Goal: Information Seeking & Learning: Learn about a topic

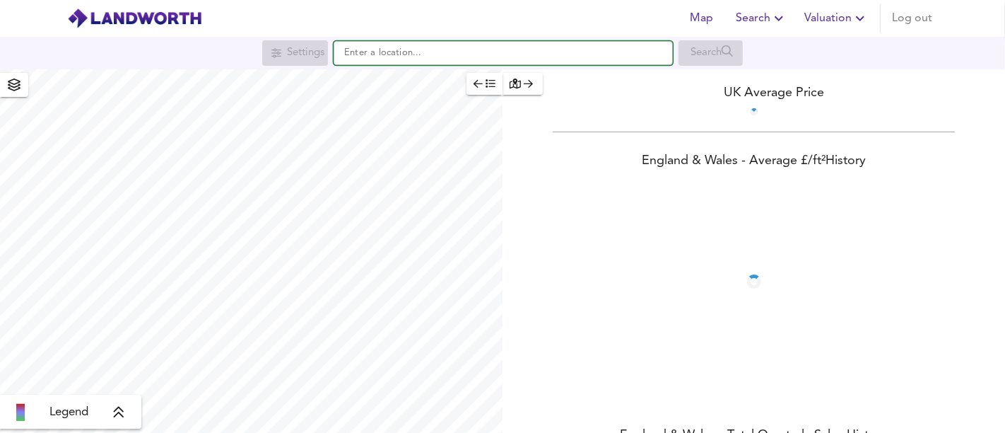
click at [445, 49] on input "text" at bounding box center [503, 53] width 339 height 24
paste input "[STREET_ADDRESS][PERSON_NAME]"
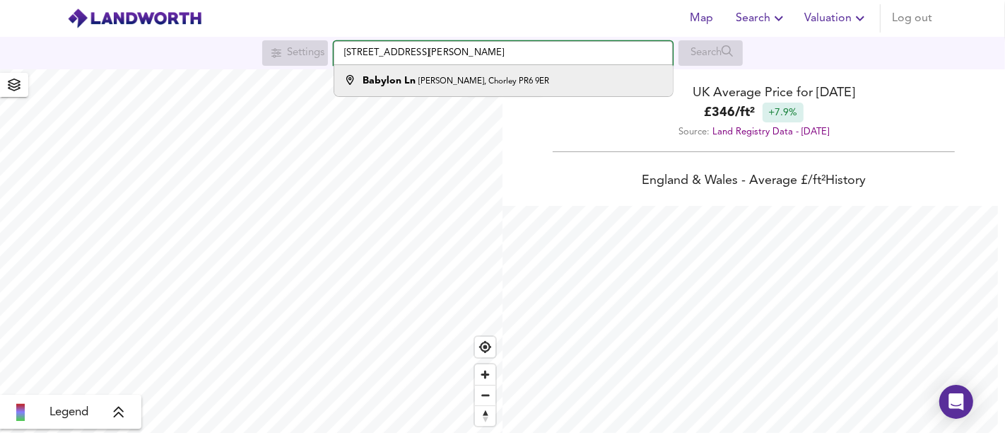
type input "[STREET_ADDRESS][PERSON_NAME]"
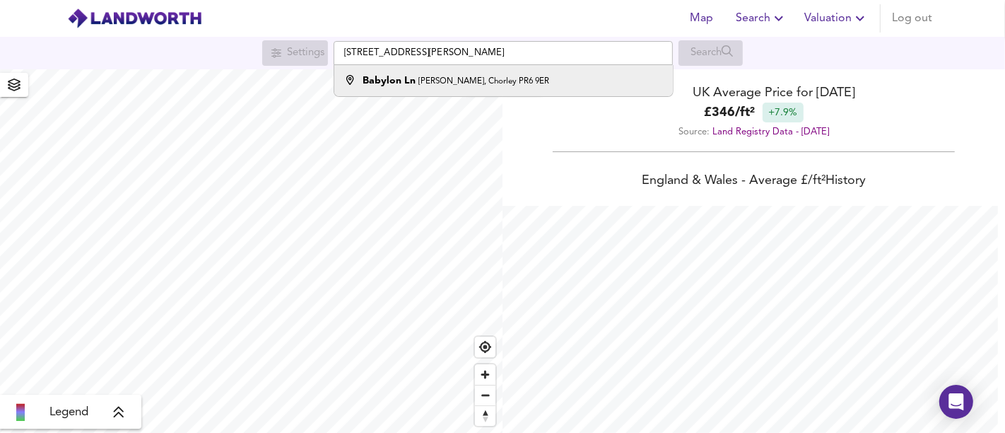
click at [456, 72] on li "[STREET_ADDRESS][PERSON_NAME]" at bounding box center [503, 80] width 338 height 31
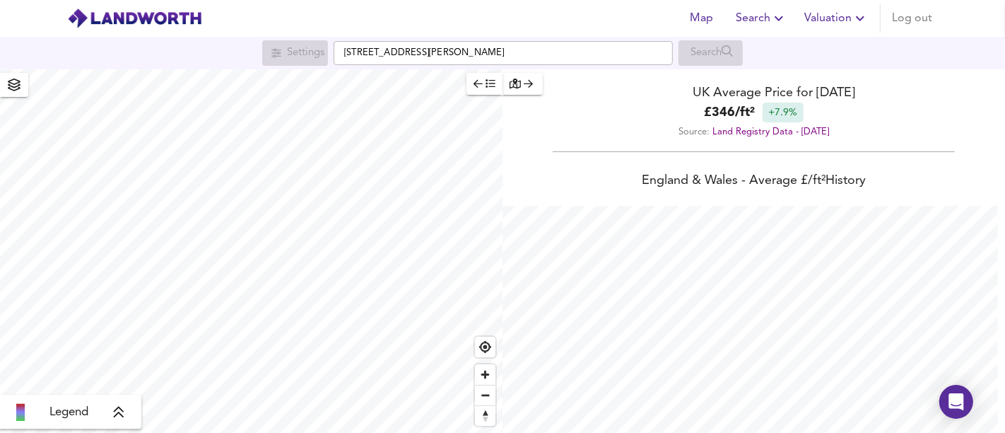
scroll to position [433, 1005]
checkbox input "false"
checkbox input "true"
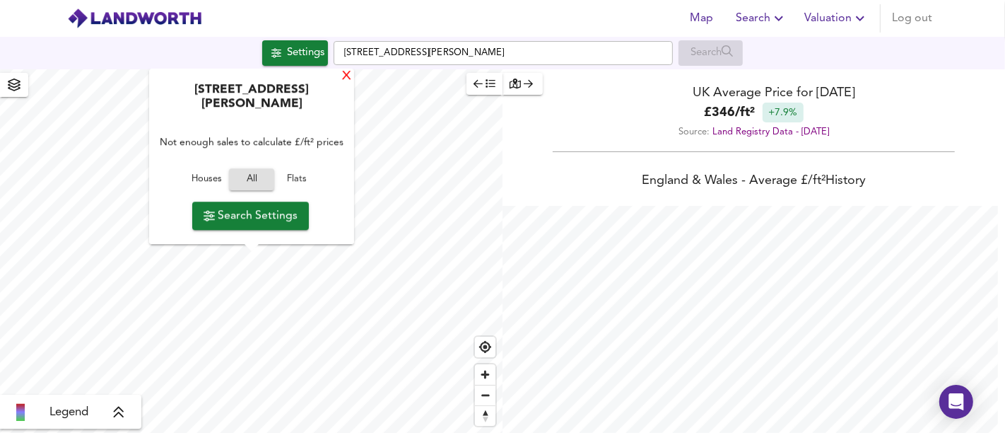
click at [346, 76] on div "X" at bounding box center [347, 76] width 12 height 13
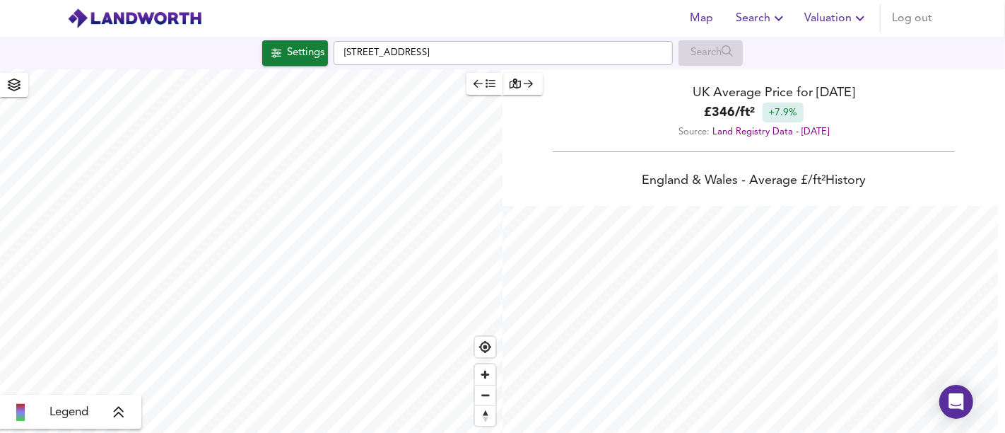
type input "477"
click at [270, 58] on span "Settings" at bounding box center [295, 53] width 59 height 18
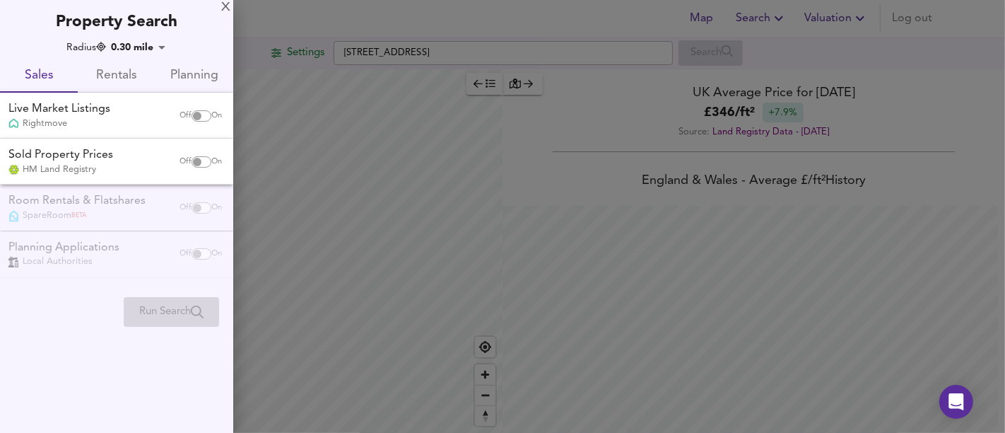
click at [201, 117] on input "checkbox" at bounding box center [197, 115] width 34 height 11
checkbox input "true"
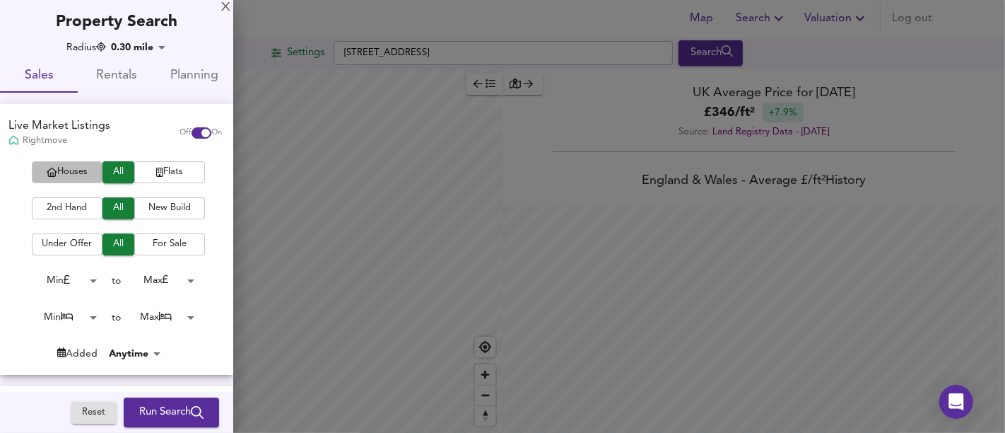
click at [75, 174] on span "Houses" at bounding box center [67, 172] width 57 height 16
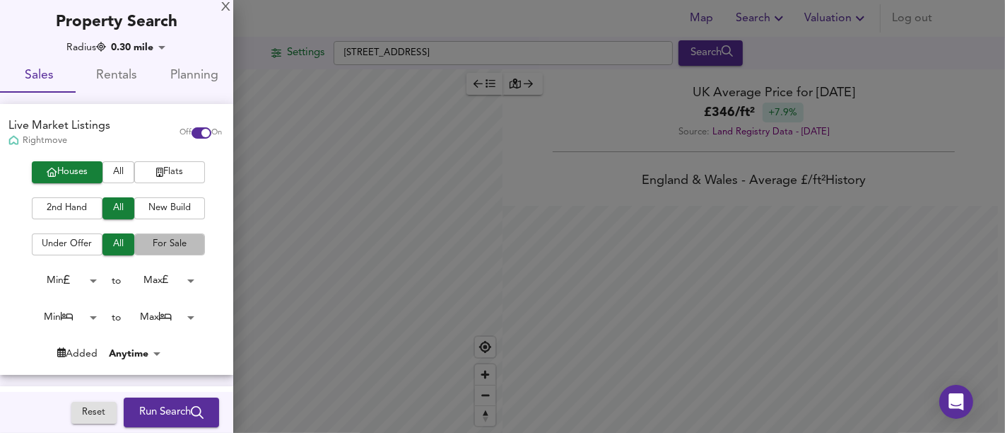
click at [163, 247] on span "For Sale" at bounding box center [169, 244] width 57 height 16
click at [114, 247] on span "All" at bounding box center [119, 244] width 18 height 16
click at [150, 406] on span "Run Search" at bounding box center [171, 412] width 64 height 18
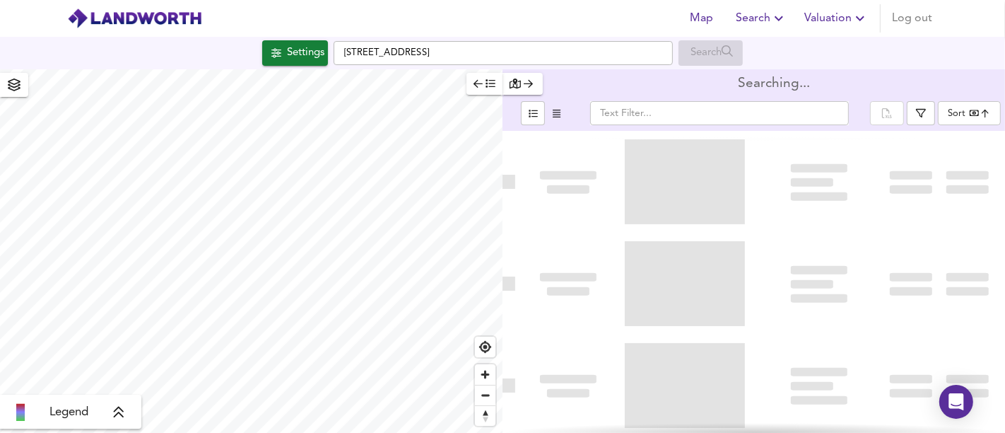
type input "bestdeal"
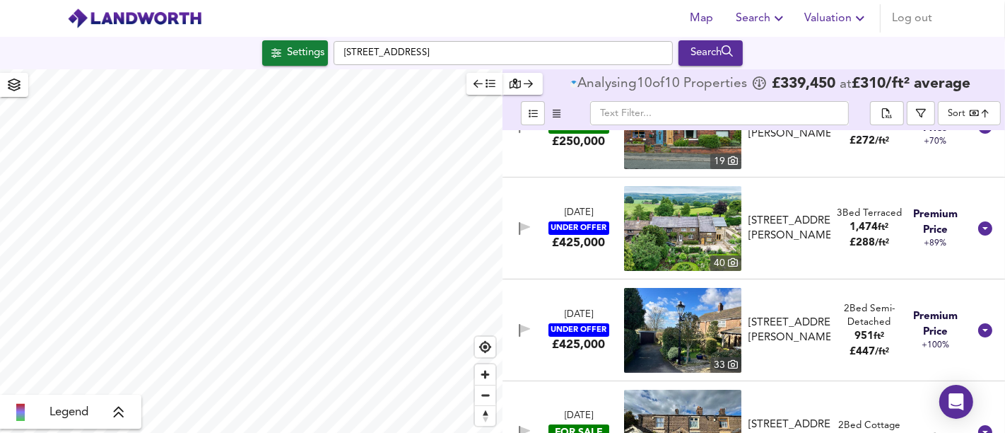
scroll to position [235, 0]
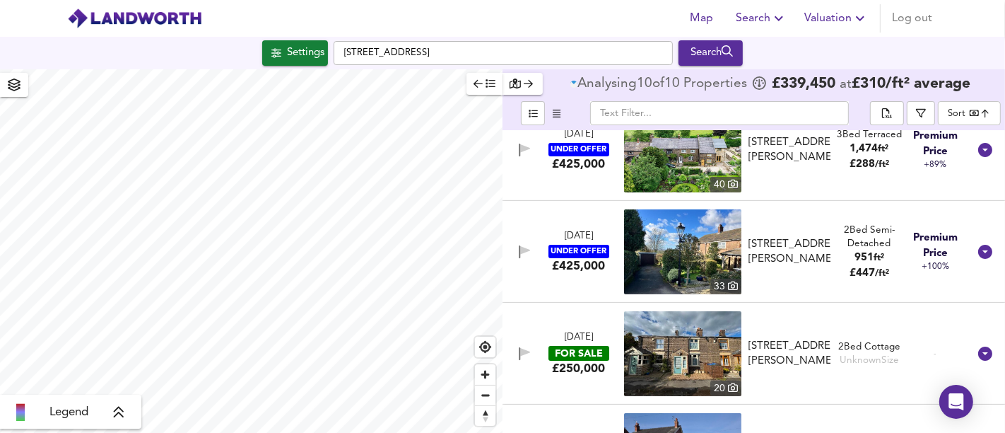
click at [790, 265] on div "[STREET_ADDRESS][PERSON_NAME]" at bounding box center [789, 252] width 82 height 30
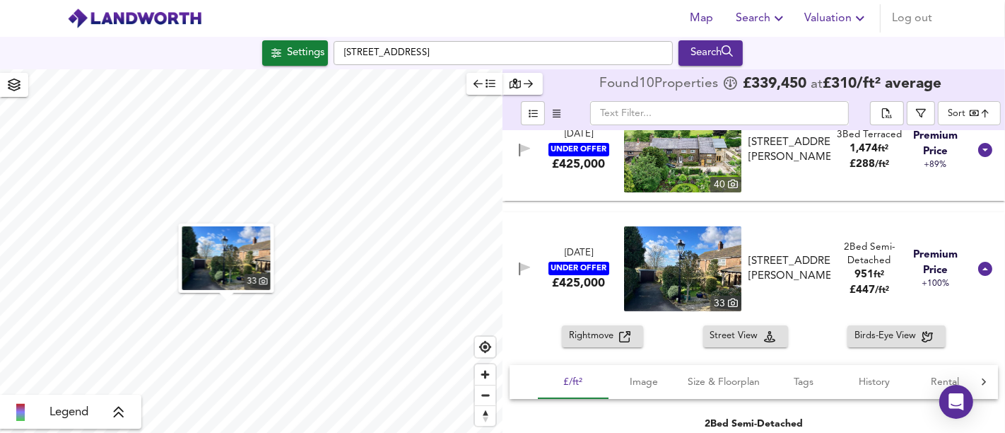
click at [606, 341] on span "Rightmove" at bounding box center [594, 336] width 50 height 16
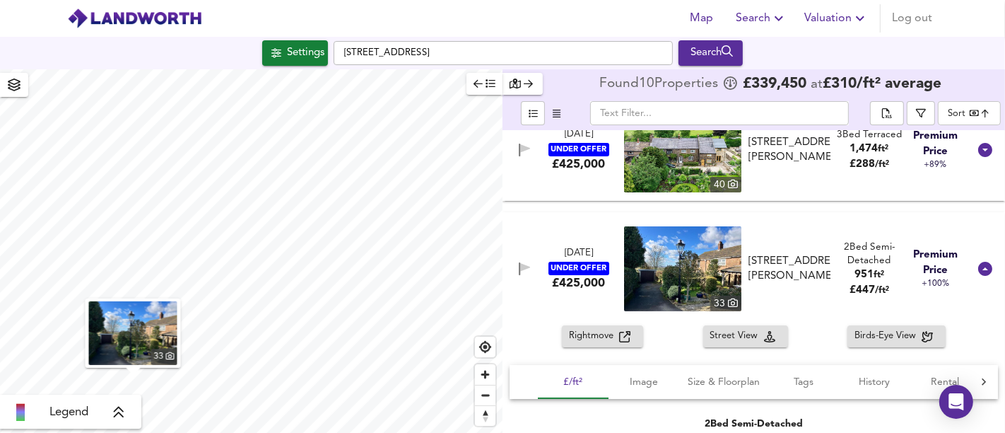
click at [595, 296] on div "[DATE] UNDER OFFER £425,000 [STREET_ADDRESS][PERSON_NAME][PERSON_NAME] 2 Bed Se…" at bounding box center [736, 268] width 463 height 85
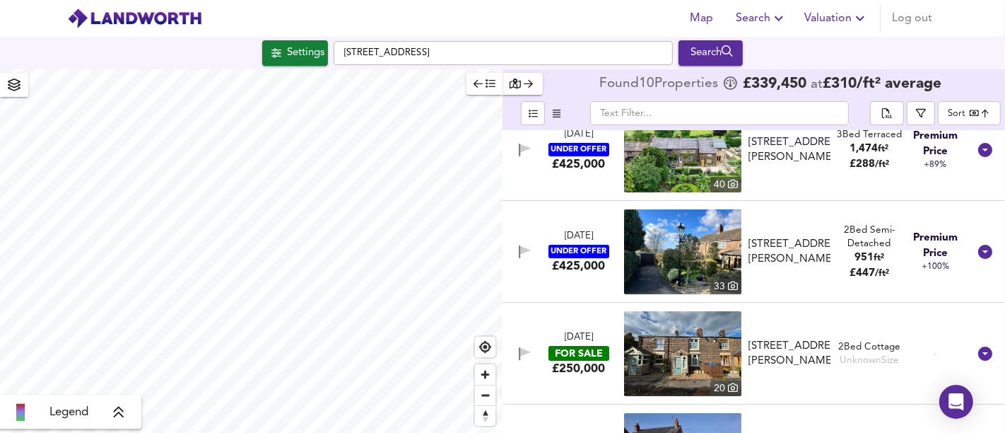
scroll to position [78, 0]
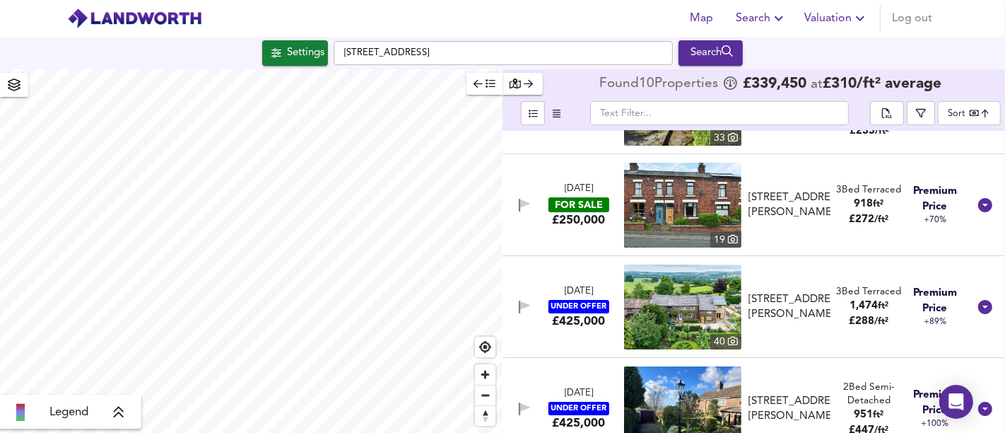
click at [793, 304] on div "[STREET_ADDRESS][PERSON_NAME]" at bounding box center [789, 307] width 82 height 30
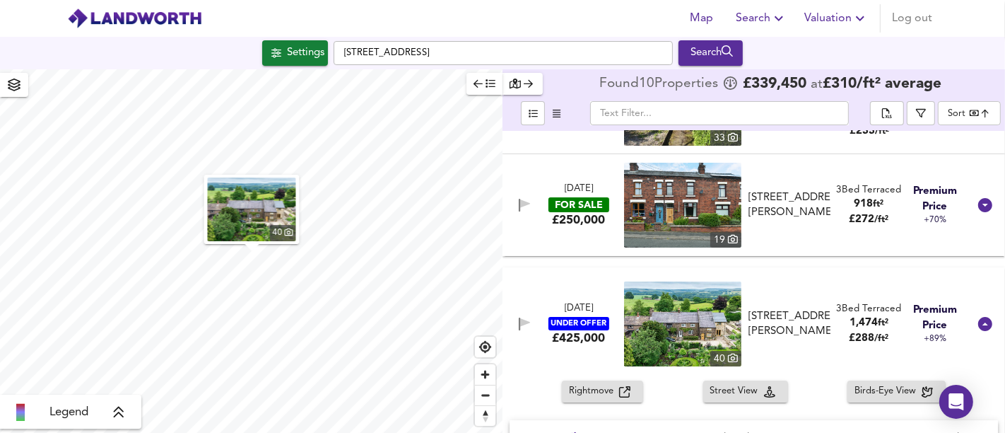
click at [604, 389] on span "Rightmove" at bounding box center [594, 391] width 50 height 16
click at [606, 358] on div "[DATE] UNDER OFFER £425,000 [STREET_ADDRESS][PERSON_NAME][PERSON_NAME] 3 Bed Te…" at bounding box center [736, 323] width 463 height 85
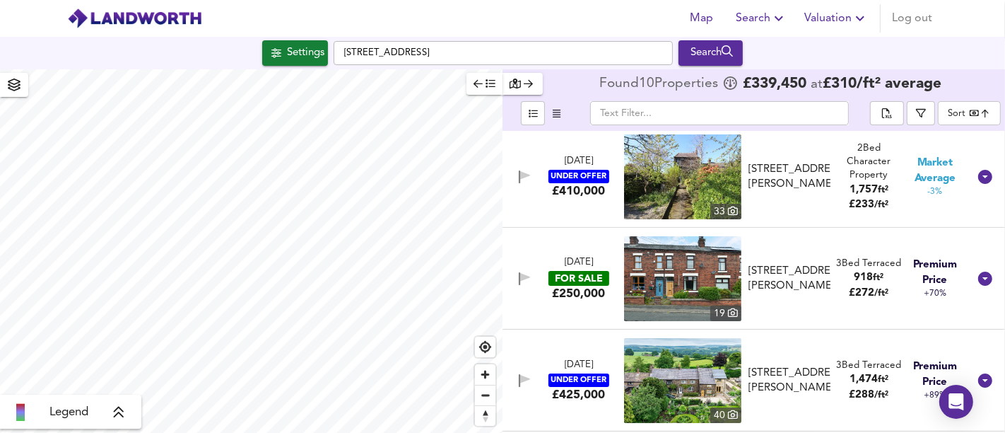
scroll to position [0, 0]
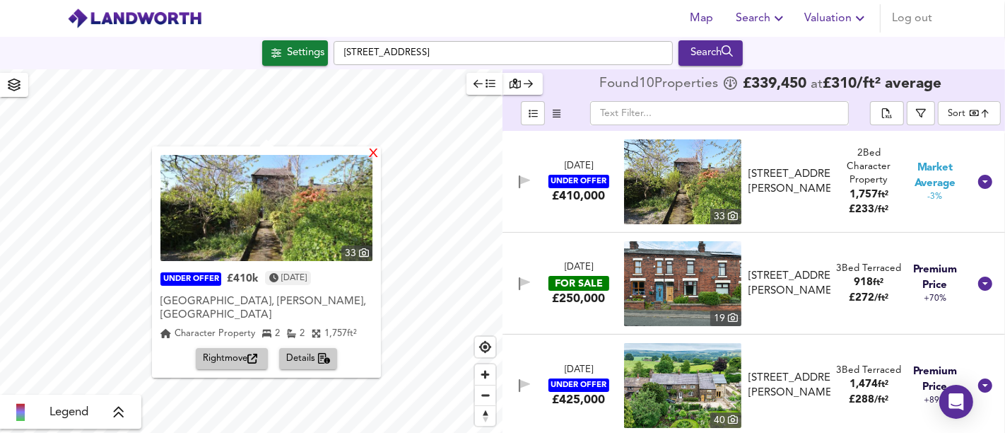
click at [368, 153] on div "X" at bounding box center [374, 154] width 12 height 13
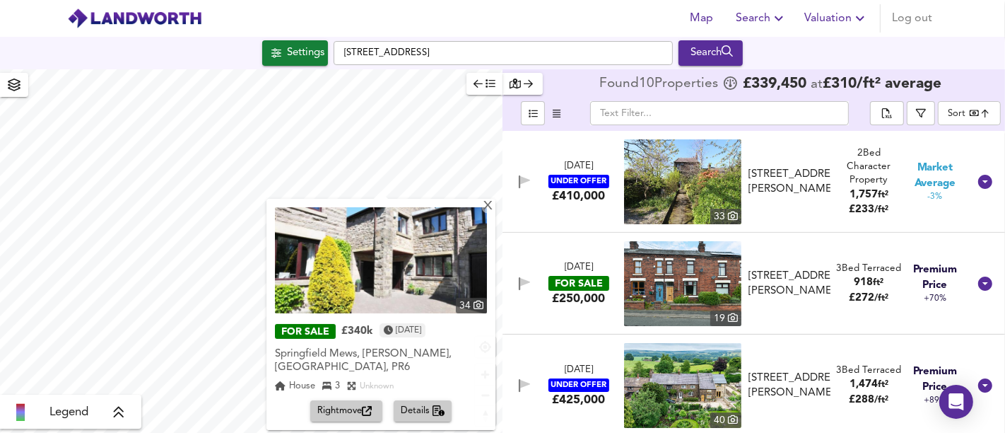
click at [481, 209] on img at bounding box center [381, 260] width 212 height 106
click at [487, 205] on div "X" at bounding box center [488, 206] width 12 height 13
